Goal: Obtain resource: Download file/media

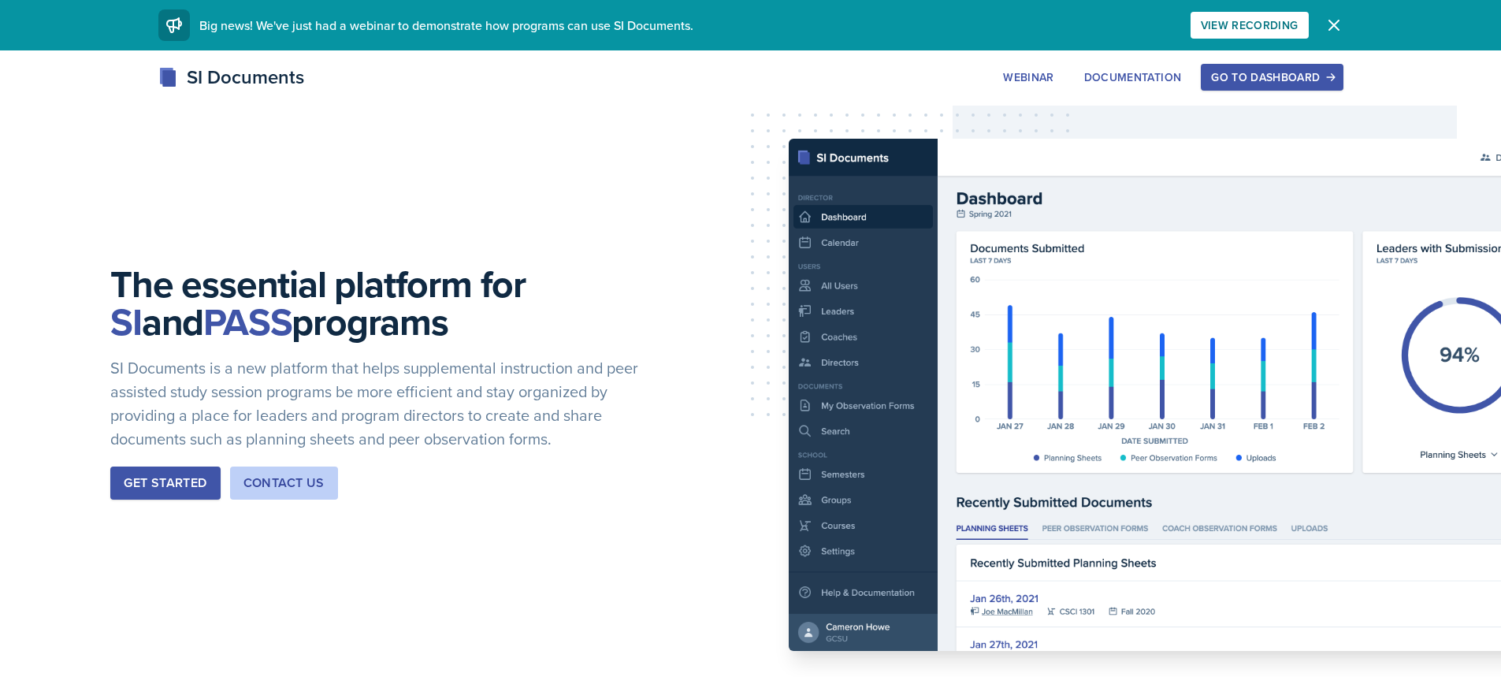
click at [1234, 76] on div "Go to Dashboard" at bounding box center [1271, 77] width 121 height 13
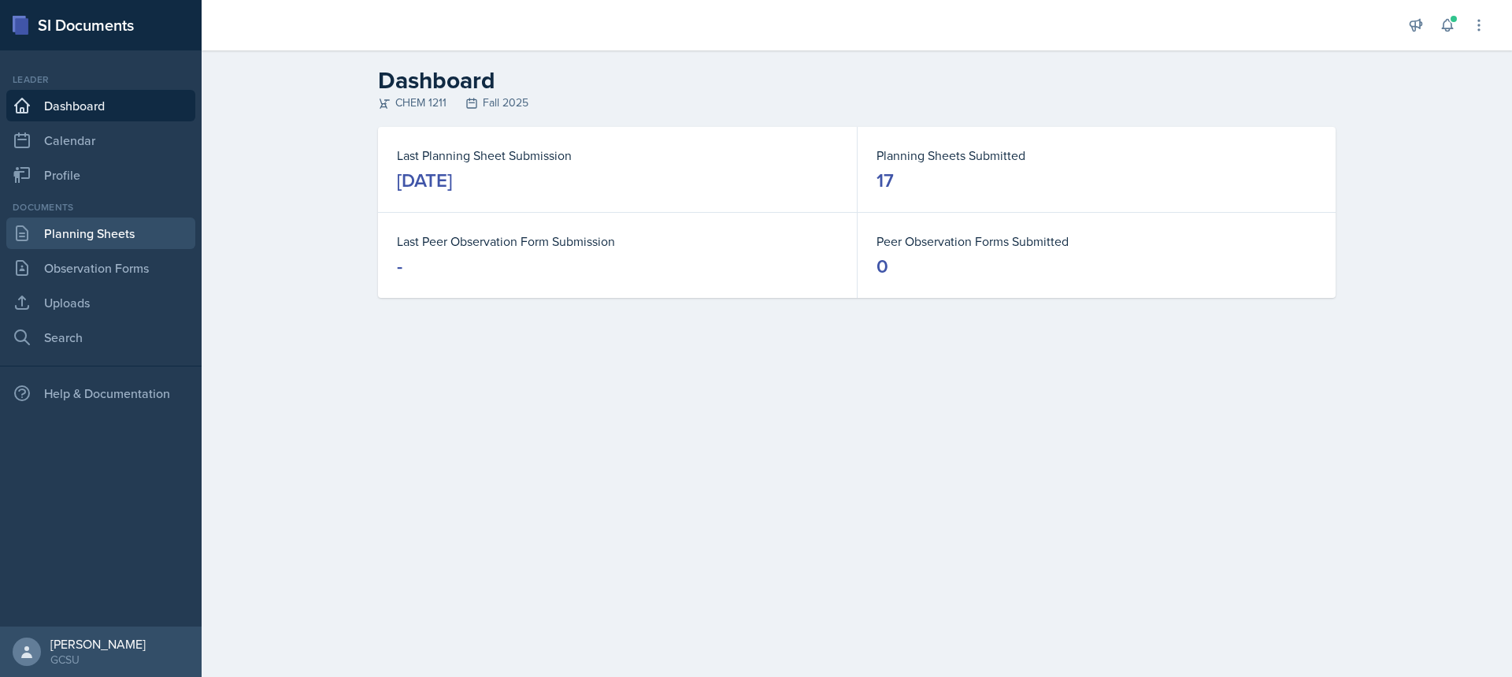
click at [130, 241] on link "Planning Sheets" at bounding box center [100, 233] width 189 height 32
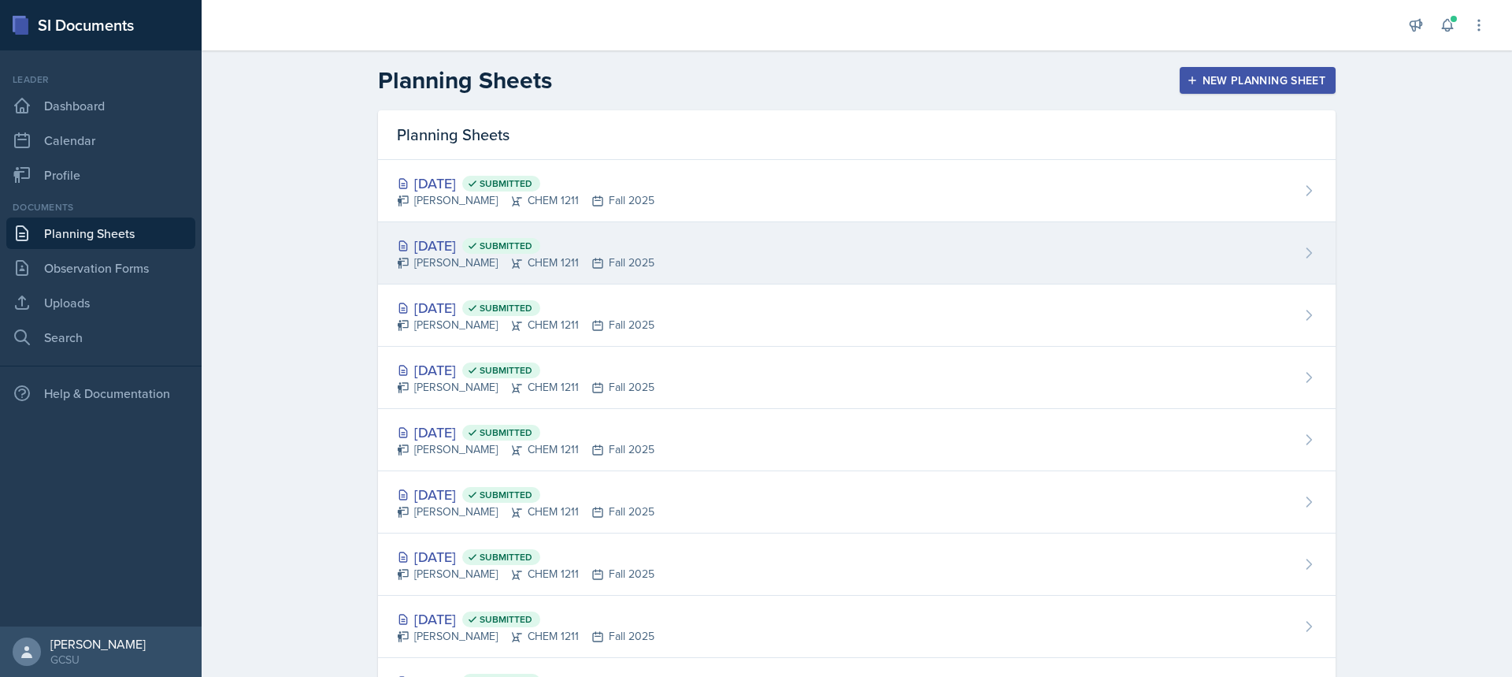
click at [529, 222] on div "[DATE] Submitted [PERSON_NAME] CHEM 1211 Fall 2025" at bounding box center [857, 253] width 958 height 62
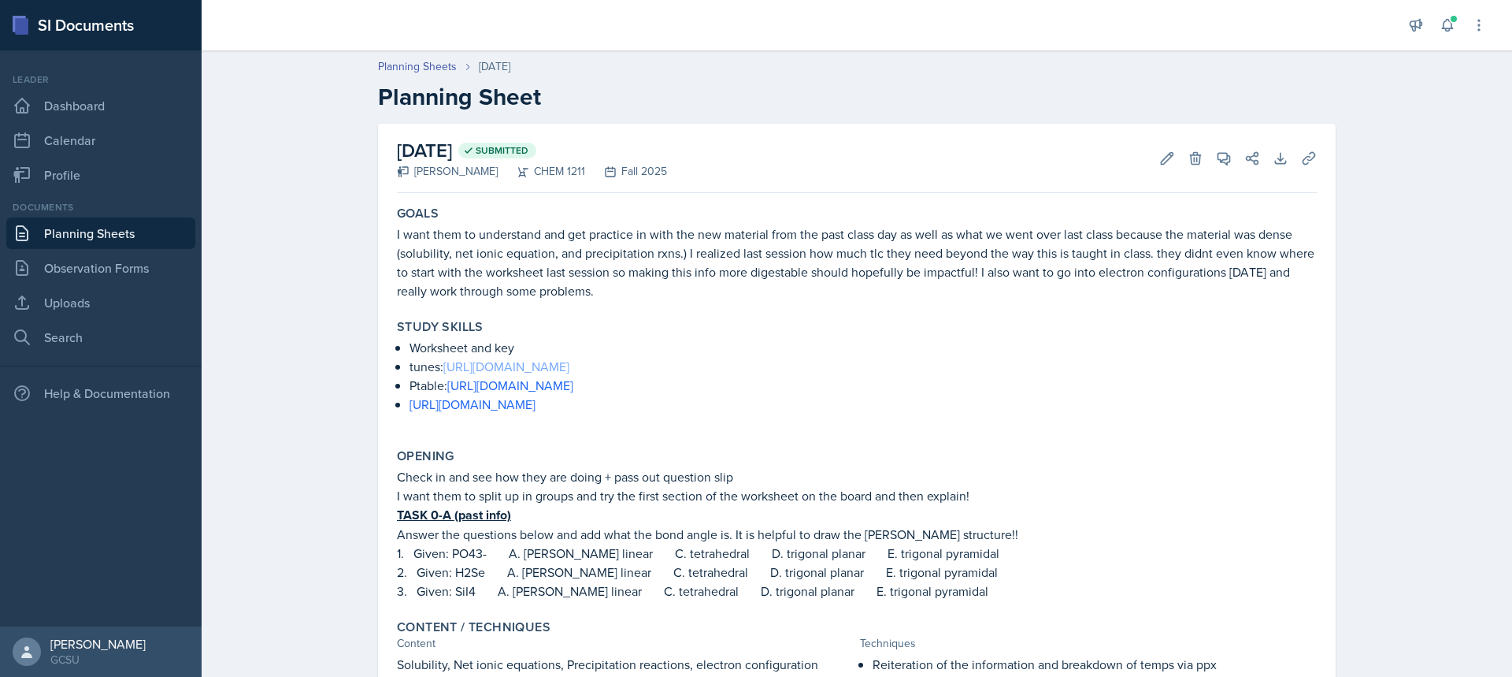
click at [521, 371] on link "[URL][DOMAIN_NAME]" at bounding box center [507, 366] width 126 height 17
click at [45, 257] on link "Observation Forms" at bounding box center [100, 268] width 189 height 32
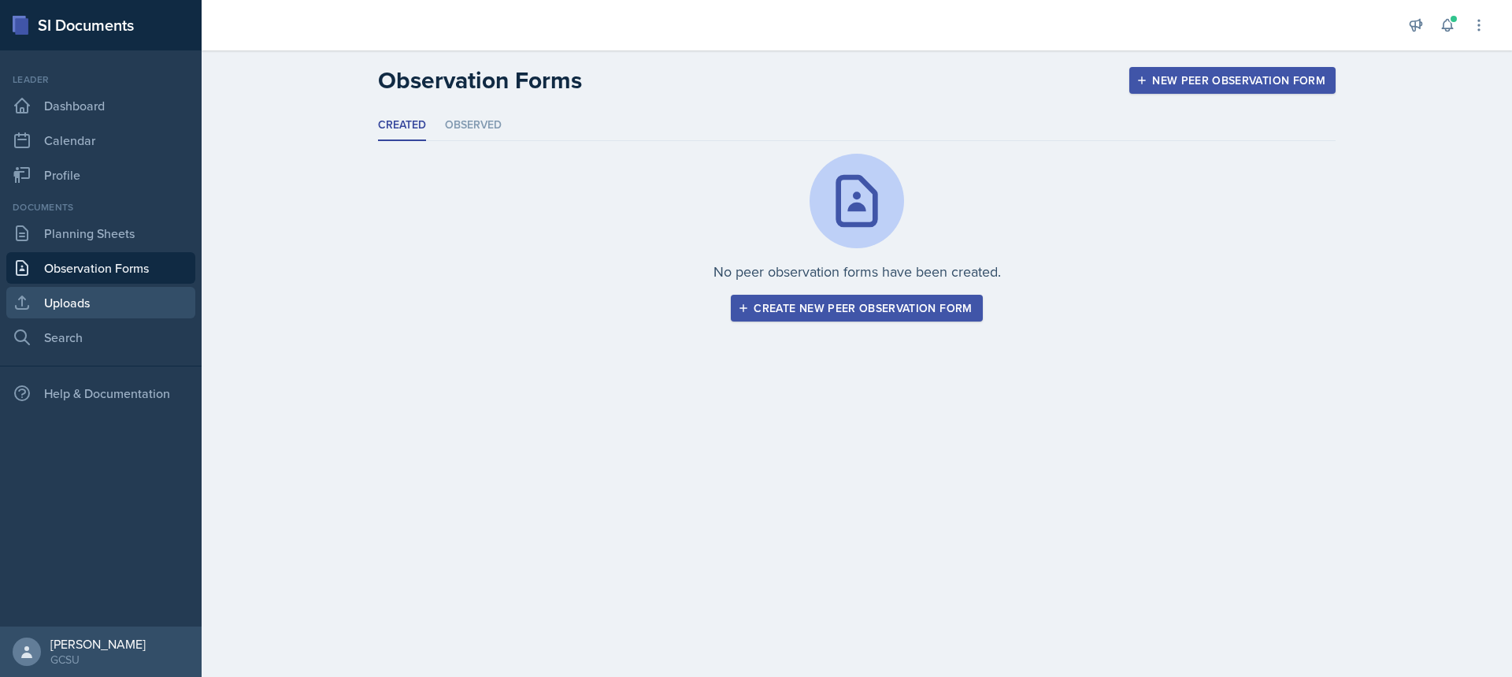
click at [50, 310] on link "Uploads" at bounding box center [100, 303] width 189 height 32
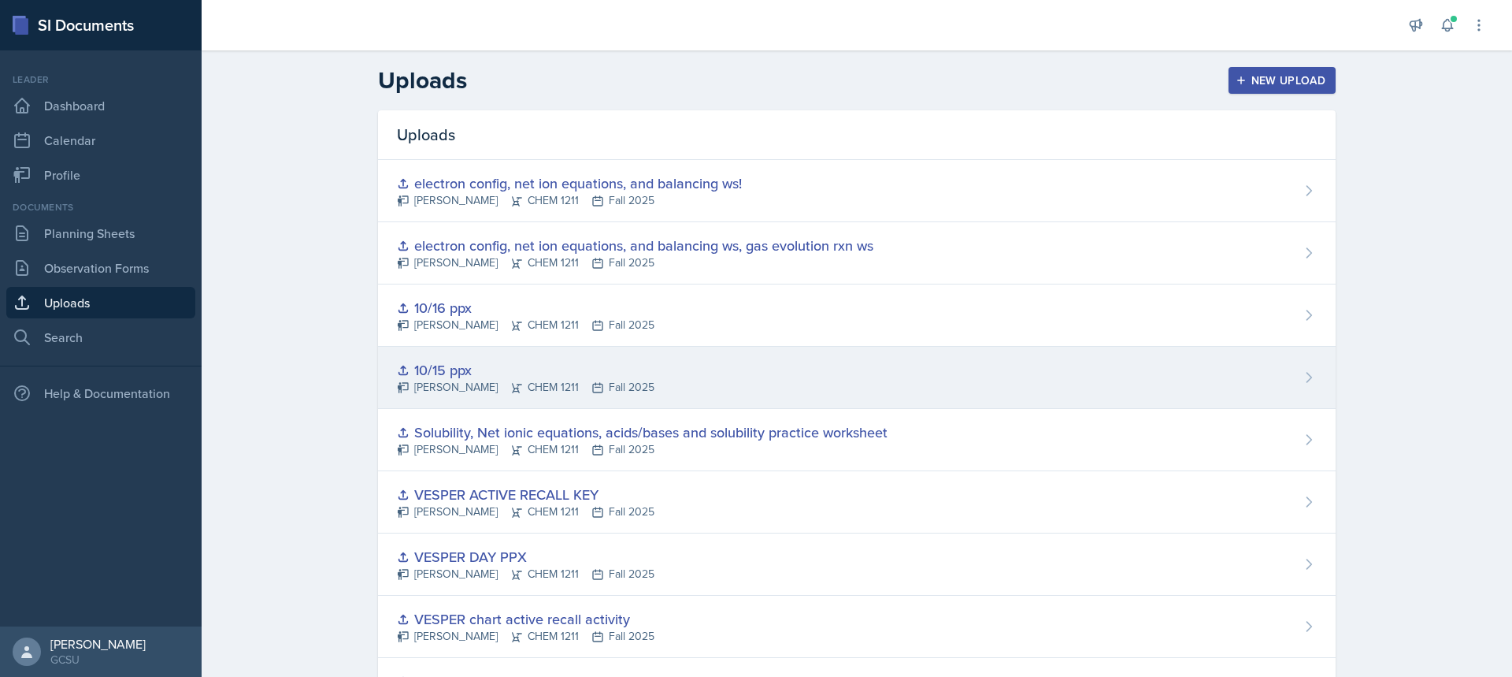
click at [1026, 404] on div "10/15 ppx [PERSON_NAME] CHEM 1211 Fall 2025" at bounding box center [857, 378] width 958 height 62
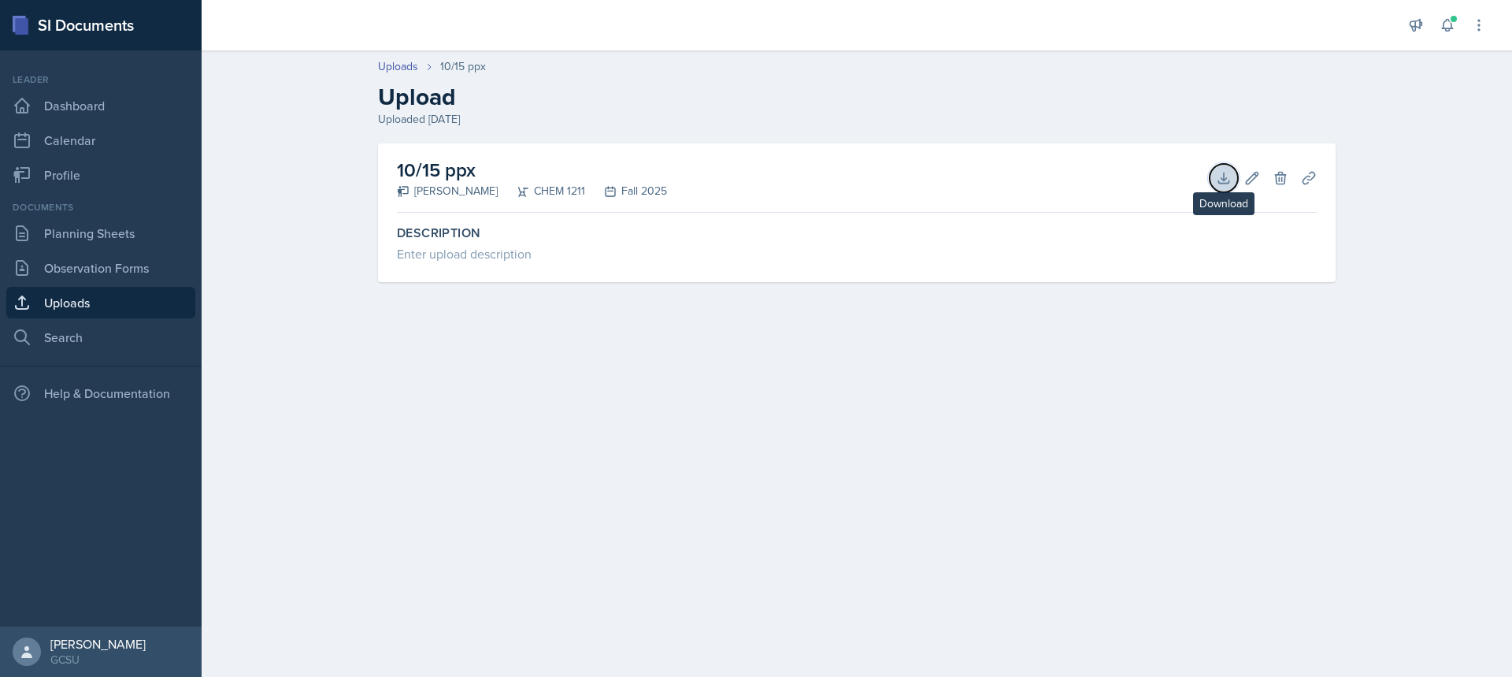
click at [1219, 186] on button "Download" at bounding box center [1224, 178] width 28 height 28
